Goal: Information Seeking & Learning: Learn about a topic

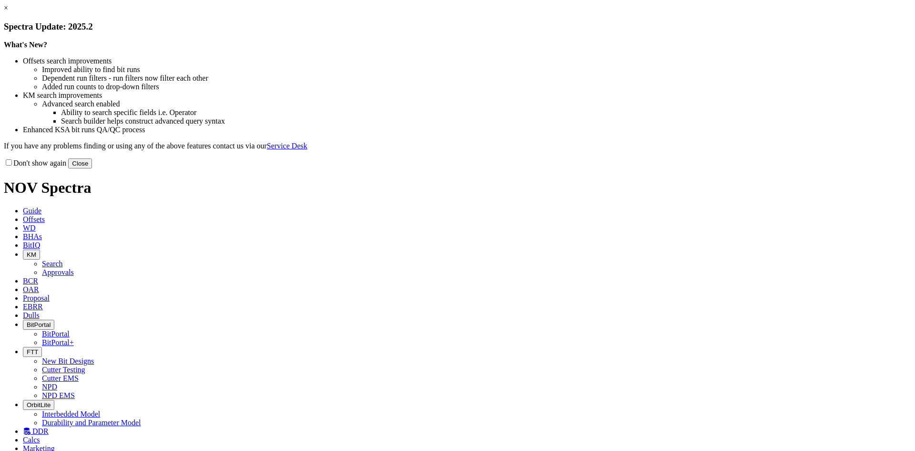
click at [92, 168] on button "Close" at bounding box center [80, 163] width 24 height 10
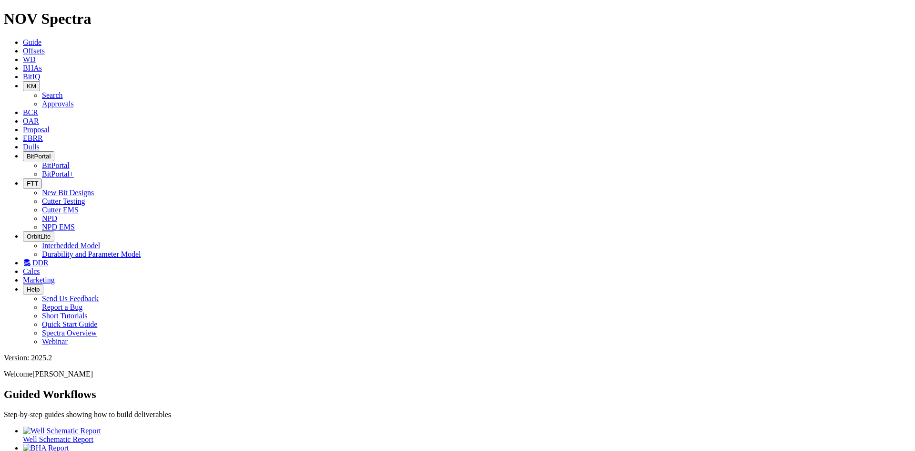
click at [40, 143] on span "Dulls" at bounding box center [31, 147] width 17 height 8
click at [43, 134] on span "EBRR" at bounding box center [33, 138] width 20 height 8
click at [50, 125] on span "Proposal" at bounding box center [36, 129] width 27 height 8
click at [39, 117] on link "OAR" at bounding box center [31, 121] width 16 height 8
click at [27, 82] on icon "button" at bounding box center [27, 85] width 0 height 7
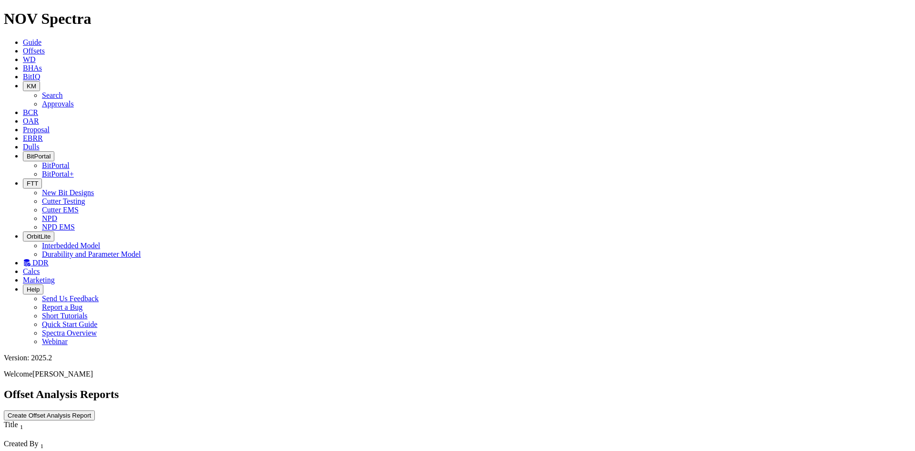
click at [40, 81] on button "KM" at bounding box center [31, 86] width 17 height 10
click at [74, 100] on link "Approvals" at bounding box center [58, 104] width 32 height 8
click at [40, 81] on button "KM" at bounding box center [31, 86] width 17 height 10
click at [63, 91] on link "Search" at bounding box center [52, 95] width 21 height 8
click at [98, 450] on button "button" at bounding box center [94, 454] width 8 height 3
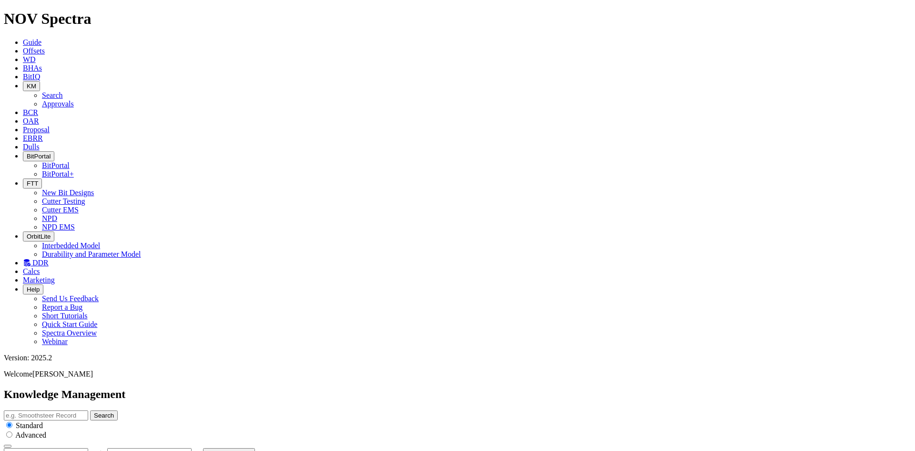
type input "[DATE]"
drag, startPoint x: 748, startPoint y: 52, endPoint x: 753, endPoint y: 55, distance: 6.2
click at [94, 450] on icon "button" at bounding box center [94, 455] width 0 height 0
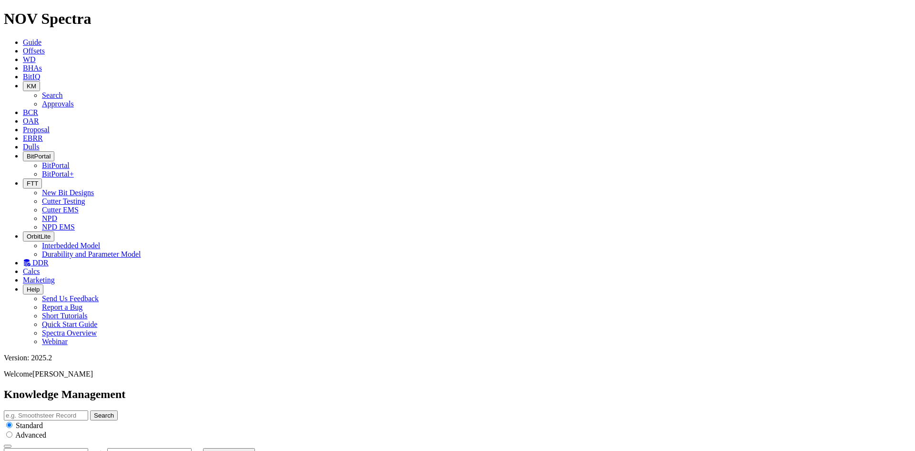
type input "[DATE]"
click at [98, 450] on button "button" at bounding box center [94, 454] width 8 height 3
type input "[DATE]"
click at [23, 72] on icon at bounding box center [23, 76] width 0 height 8
